Goal: Use online tool/utility: Use online tool/utility

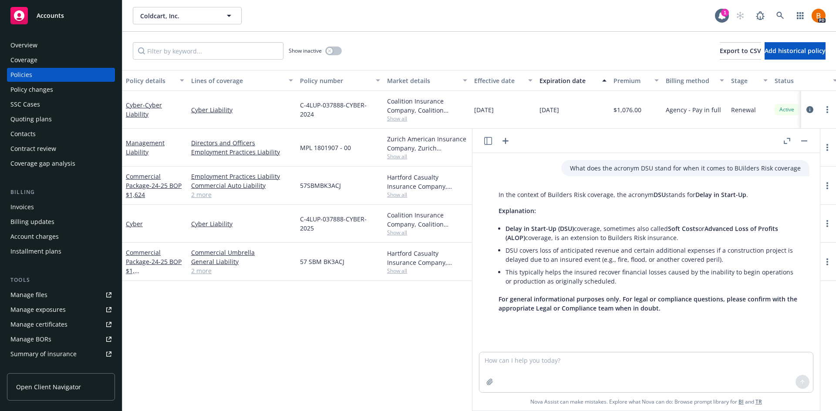
click at [507, 142] on icon "button" at bounding box center [505, 141] width 10 height 10
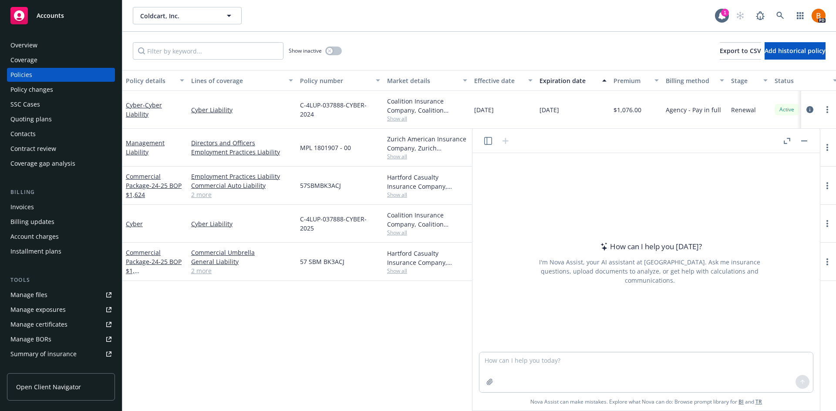
click at [787, 141] on icon "button" at bounding box center [786, 141] width 7 height 6
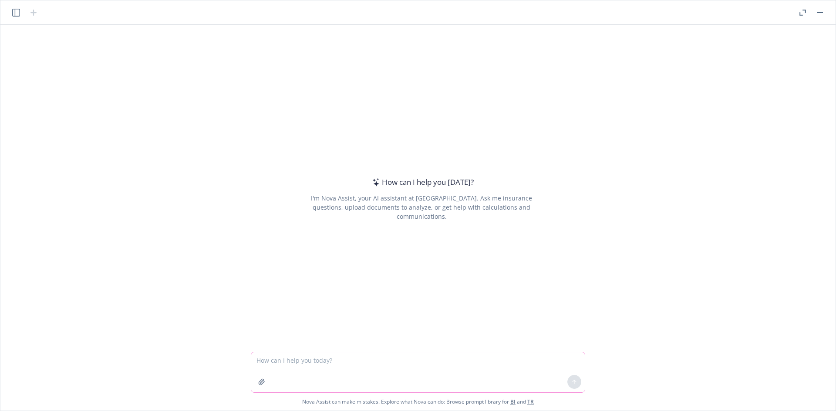
click at [312, 363] on textarea at bounding box center [417, 373] width 333 height 40
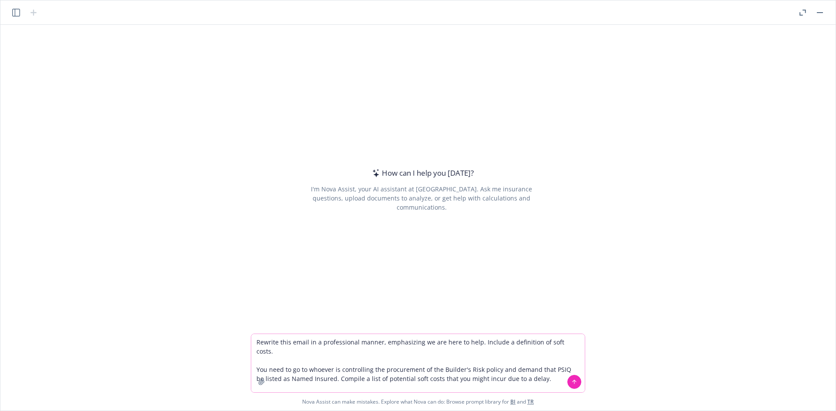
click at [540, 370] on textarea "Rewrite this email in a professional manner, emphasizing we are here to help. I…" at bounding box center [417, 363] width 333 height 58
click at [527, 361] on textarea "Rewrite this email in a professional manner, emphasizing we are here to help. I…" at bounding box center [417, 363] width 333 height 58
drag, startPoint x: 527, startPoint y: 361, endPoint x: 514, endPoint y: 359, distance: 12.7
click at [514, 359] on textarea "Rewrite this email in a professional manner, emphasizing we are here to help. I…" at bounding box center [417, 363] width 333 height 58
drag, startPoint x: 533, startPoint y: 361, endPoint x: 510, endPoint y: 363, distance: 23.1
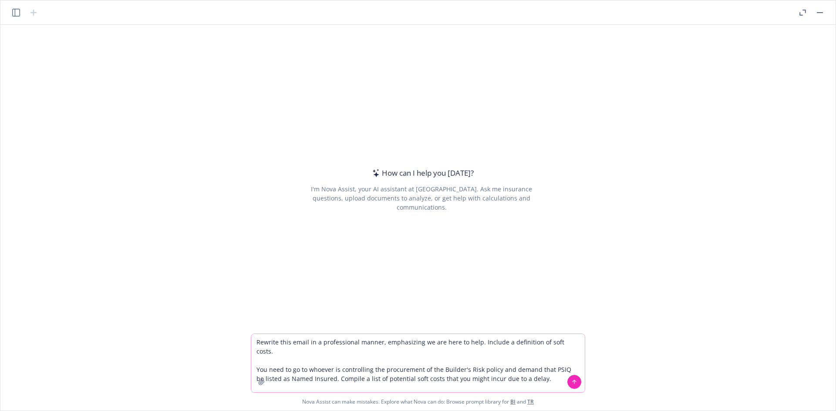
click at [510, 363] on textarea "Rewrite this email in a professional manner, emphasizing we are here to help. I…" at bounding box center [417, 363] width 333 height 58
click at [513, 363] on textarea "Rewrite this email in a professional manner, emphasizing we are here to help. I…" at bounding box center [417, 363] width 333 height 58
click at [511, 361] on textarea "Rewrite this email in a professional manner, emphasizing we are here to help. I…" at bounding box center [417, 363] width 333 height 58
click at [555, 373] on textarea "Rewrite this email in a professional manner, emphasizing we are here to help. I…" at bounding box center [417, 363] width 333 height 58
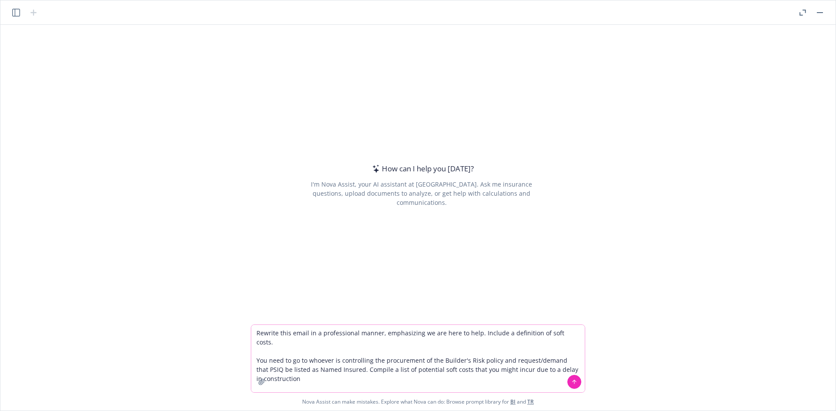
click at [537, 360] on textarea "Rewrite this email in a professional manner, emphasizing we are here to help. I…" at bounding box center [417, 358] width 333 height 67
click at [345, 368] on textarea "Rewrite this email in a professional manner, emphasizing we are here to help. I…" at bounding box center [417, 358] width 333 height 67
type textarea "Rewrite this email in a professional manner, emphasizing we are here to help. I…"
